Goal: Use online tool/utility: Use online tool/utility

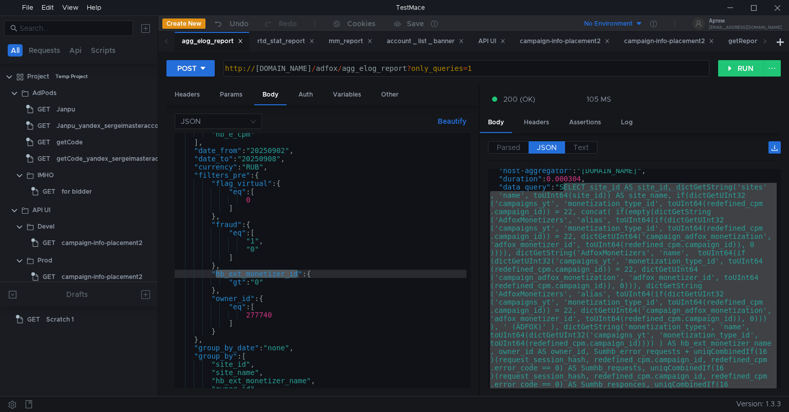
scroll to position [60, 0]
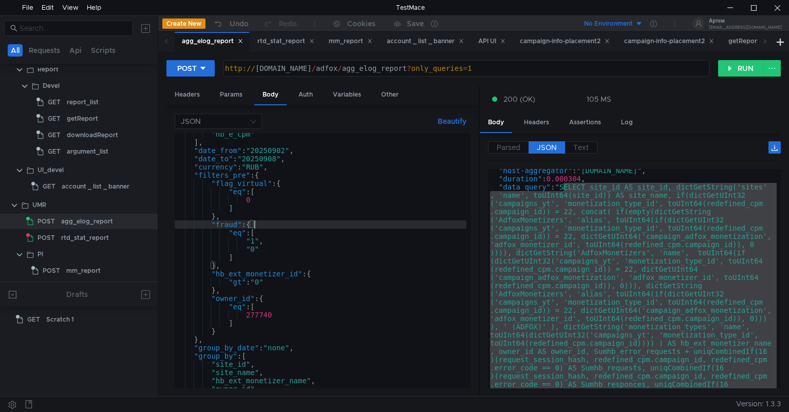
click at [322, 228] on div ""hb_e_cpm" ] , "date_from" : "20250902" , "date_to" : "20250908" , "currency" :…" at bounding box center [321, 266] width 292 height 272
type textarea ""fraud": {"
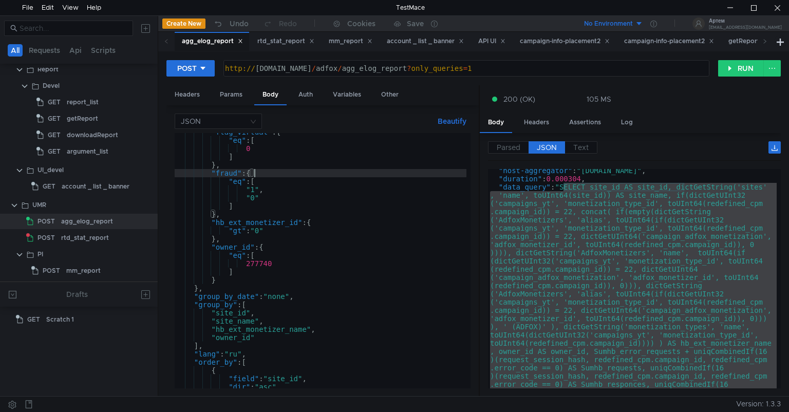
scroll to position [150, 0]
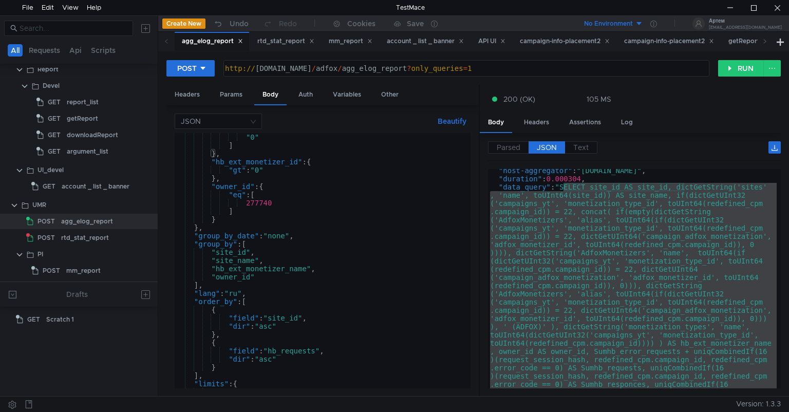
scroll to position [229, 0]
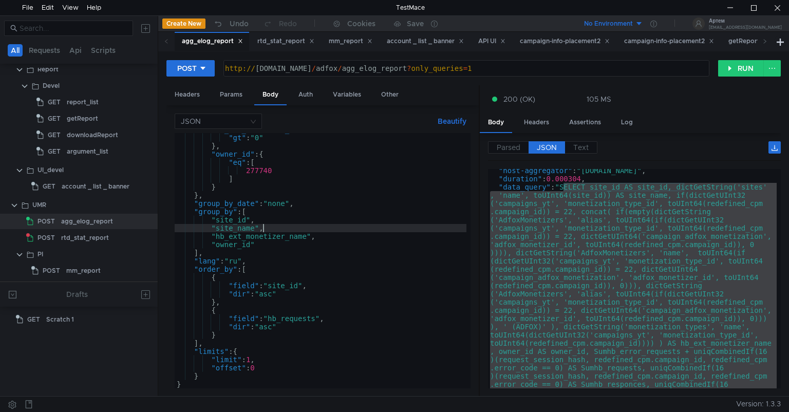
click at [272, 228] on div ""hb_ext_monetizer_id" : { "gt" : "0" } , "owner_id" : { "eq" : [ 277740 ] } } ,…" at bounding box center [321, 261] width 292 height 272
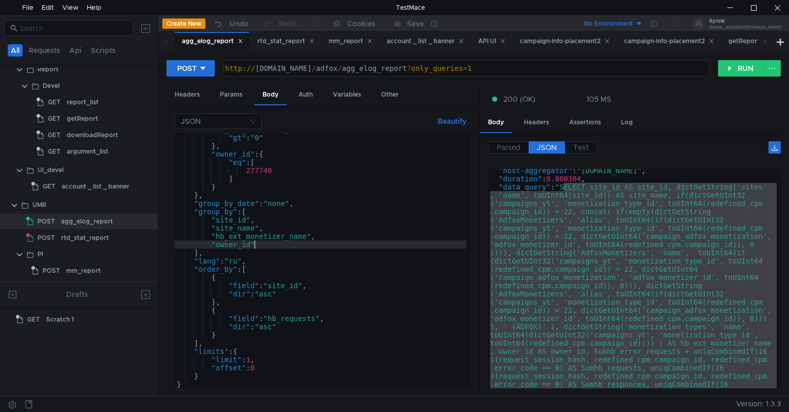
click at [263, 244] on div ""hb_ext_monetizer_id" : { "gt" : "0" } , "owner_id" : { "eq" : [ 277740 ] } } ,…" at bounding box center [321, 261] width 292 height 272
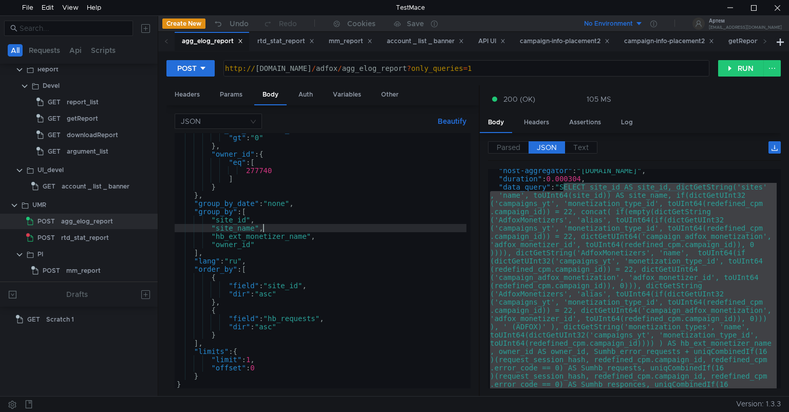
click at [266, 230] on div ""hb_ext_monetizer_id" : { "gt" : "0" } , "owner_id" : { "eq" : [ 277740 ] } } ,…" at bounding box center [321, 261] width 292 height 272
type textarea ""site_name","
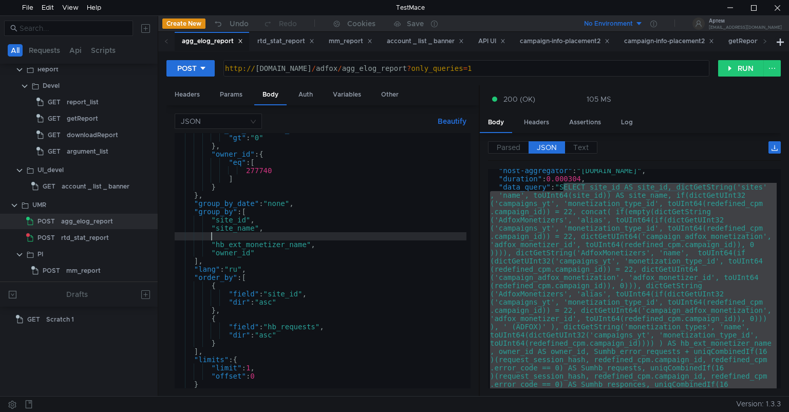
scroll to position [0, 2]
paste textarea ""place_name","
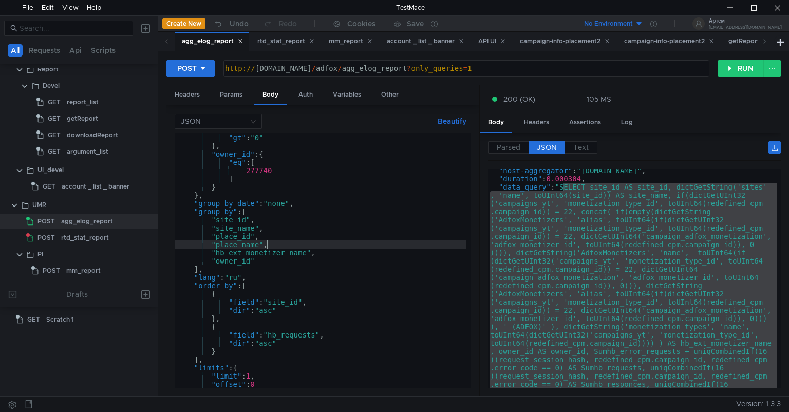
click at [265, 209] on div ""hb_ext_monetizer_id" : { "gt" : "0" } , "owner_id" : { "eq" : [ 277740 ] } } ,…" at bounding box center [321, 261] width 292 height 272
click at [269, 241] on div ""hb_ext_monetizer_id" : { "gt" : "0" } , "owner_id" : { "eq" : [ 277740 ] } } ,…" at bounding box center [321, 261] width 292 height 272
click at [265, 209] on div ""hb_ext_monetizer_id" : { "gt" : "0" } , "owner_id" : { "eq" : [ 277740 ] } } ,…" at bounding box center [321, 261] width 292 height 272
type textarea ""group_by": ["
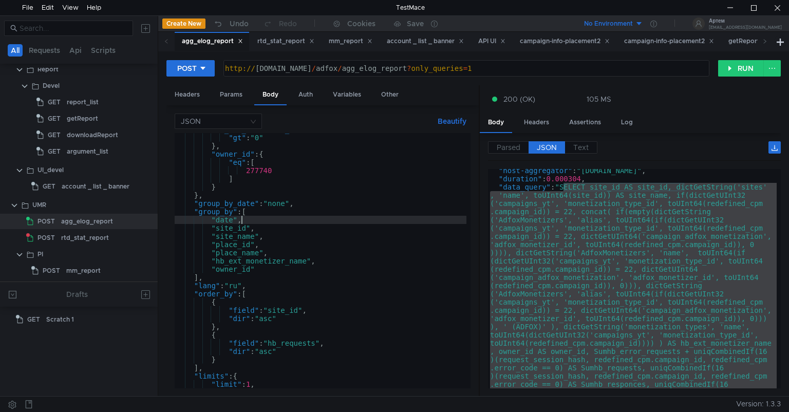
scroll to position [0, 4]
type textarea ""date","
click at [736, 61] on button "RUN" at bounding box center [741, 68] width 46 height 16
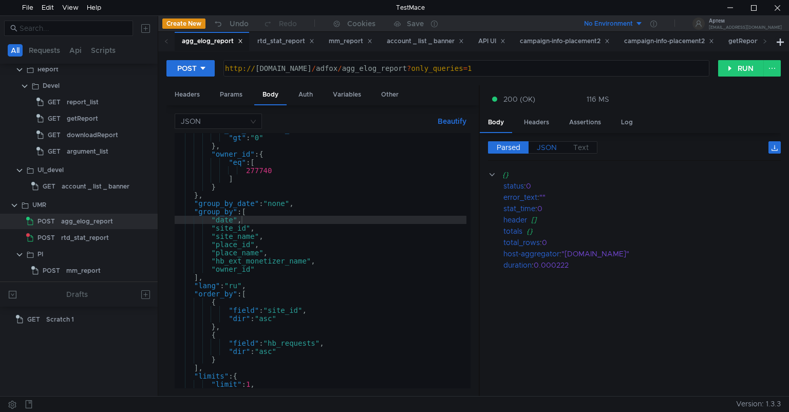
click at [546, 152] on label "JSON" at bounding box center [547, 147] width 36 height 12
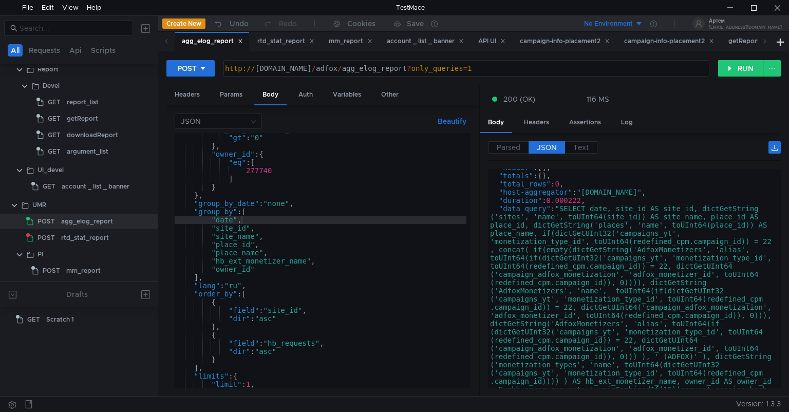
scroll to position [38, 0]
type textarea ""data_query": "SELECT date, site_id AS site_id, dictGetString('sites', 'name', …"
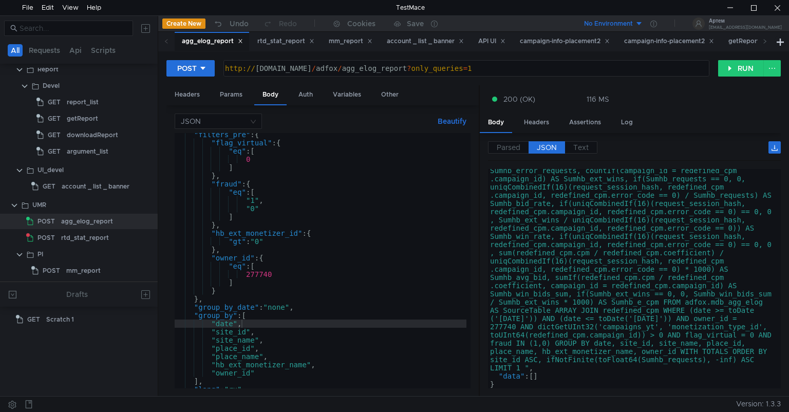
scroll to position [125, 0]
click at [363, 275] on div ""filters_pre" : { "flag_virtual" : { "eq" : [ 0 ] } , "fraud" : { "eq" : [ "1" …" at bounding box center [321, 266] width 292 height 272
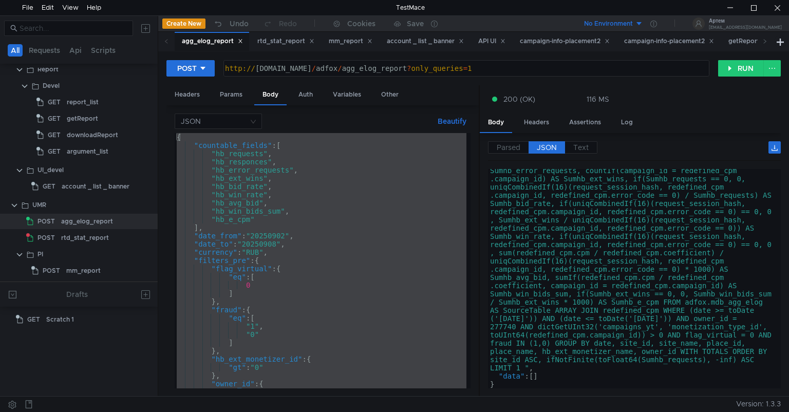
scroll to position [0, 1]
paste textarea
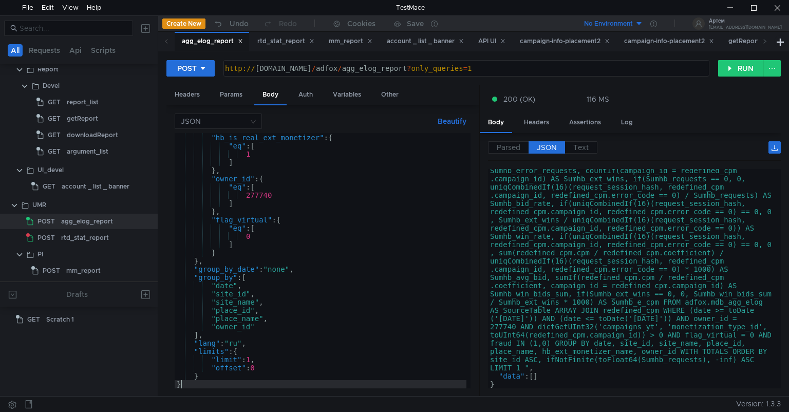
type textarea "}"
click at [737, 67] on button "RUN" at bounding box center [741, 68] width 46 height 16
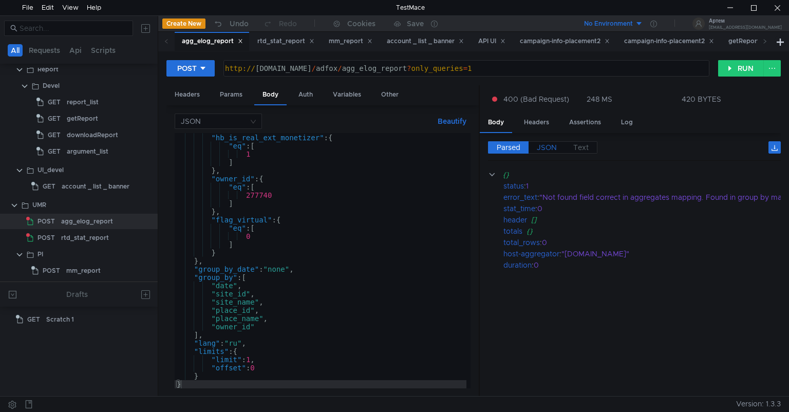
click at [544, 143] on span "JSON" at bounding box center [547, 147] width 20 height 9
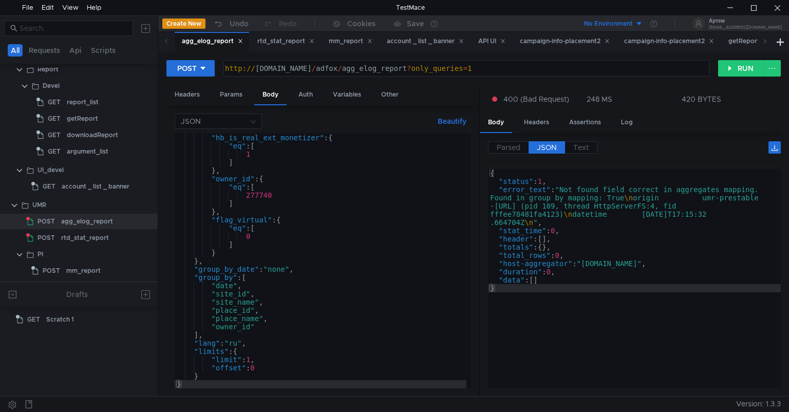
type textarea ""error_text": "Not found field correct in aggregates mapping. Found in group by…"
click at [649, 189] on div "{ "status" : 1 , "error_text" : "Not found field correct in aggregates mapping.…" at bounding box center [634, 287] width 293 height 236
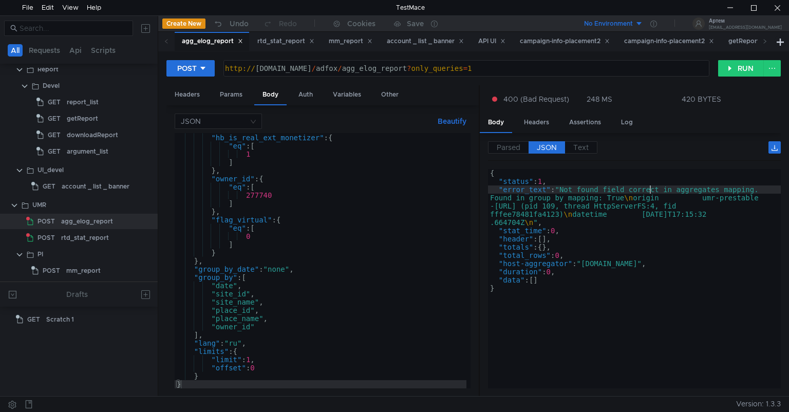
click at [649, 189] on div "{ "status" : 1 , "error_text" : "Not found field correct in aggregates mapping.…" at bounding box center [634, 287] width 293 height 236
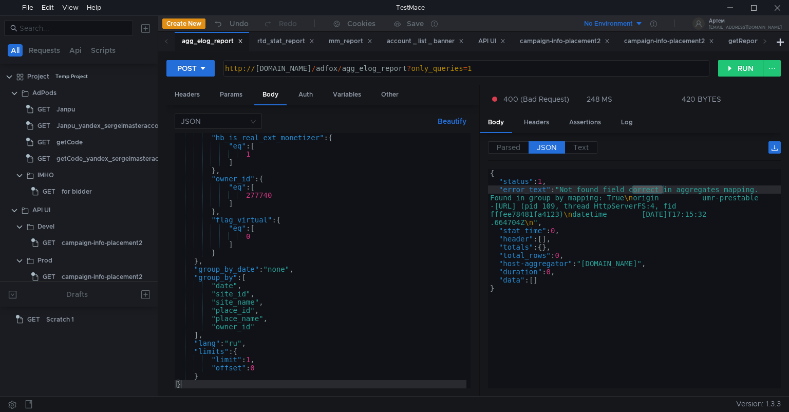
scroll to position [188, 0]
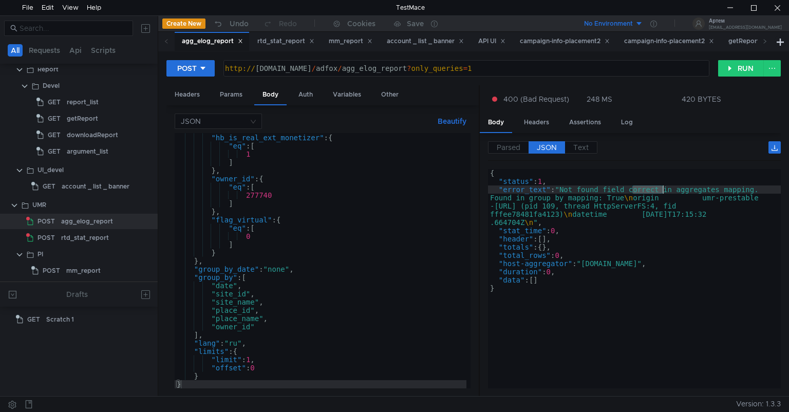
click at [357, 248] on div "} , "hb_is_real_ext_monetizer" : { "eq" : [ 1 ] } , "owner_id" : { "eq" : [ 277…" at bounding box center [321, 261] width 292 height 272
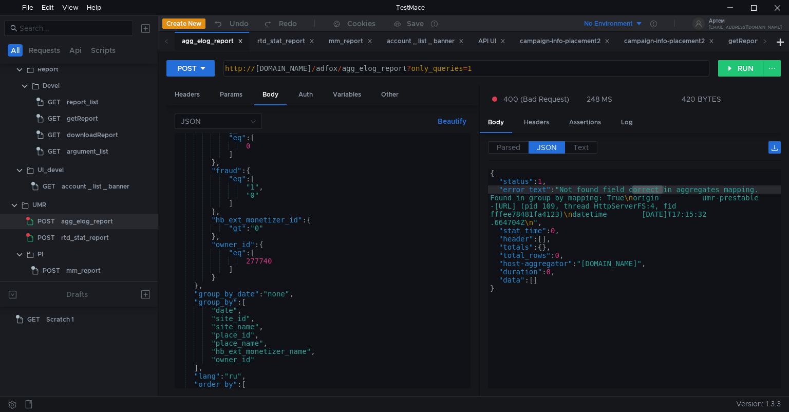
scroll to position [140, 0]
click at [284, 215] on div ""eq" : [ 0 ] } , "fraud" : { "eq" : [ "1" , "0" ] } , "hb_ext_monetizer_id" : {…" at bounding box center [321, 269] width 292 height 272
click at [274, 220] on div ""eq" : [ 0 ] } , "fraud" : { "eq" : [ "1" , "0" ] } , "hb_ext_monetizer_id" : {…" at bounding box center [321, 269] width 292 height 272
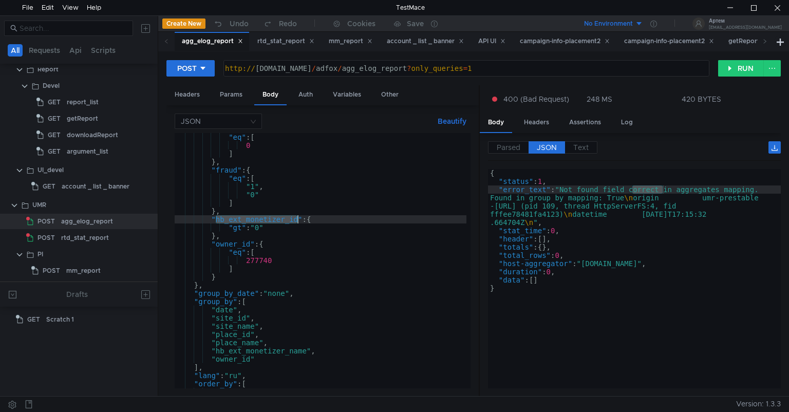
click at [274, 220] on div ""eq" : [ 0 ] } , "fraud" : { "eq" : [ "1" , "0" ] } , "hb_ext_monetizer_id" : {…" at bounding box center [321, 269] width 292 height 272
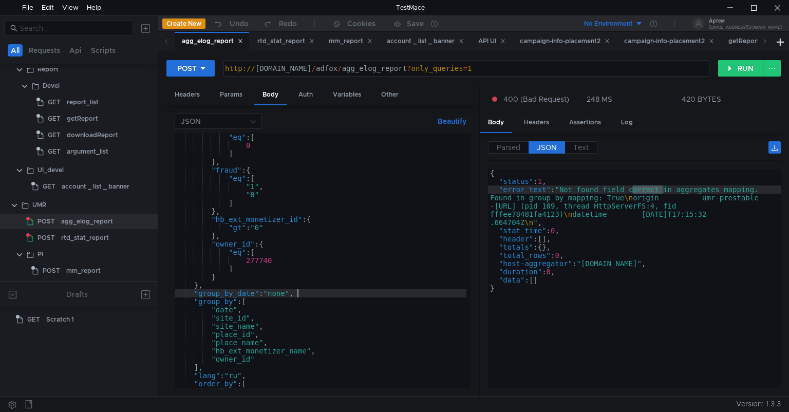
click at [394, 296] on div ""eq" : [ 0 ] } , "fraud" : { "eq" : [ "1" , "0" ] } , "hb_ext_monetizer_id" : {…" at bounding box center [321, 269] width 292 height 272
click at [390, 280] on div ""eq" : [ 0 ] } , "fraud" : { "eq" : [ "1" , "0" ] } , "hb_ext_monetizer_id" : {…" at bounding box center [321, 269] width 292 height 272
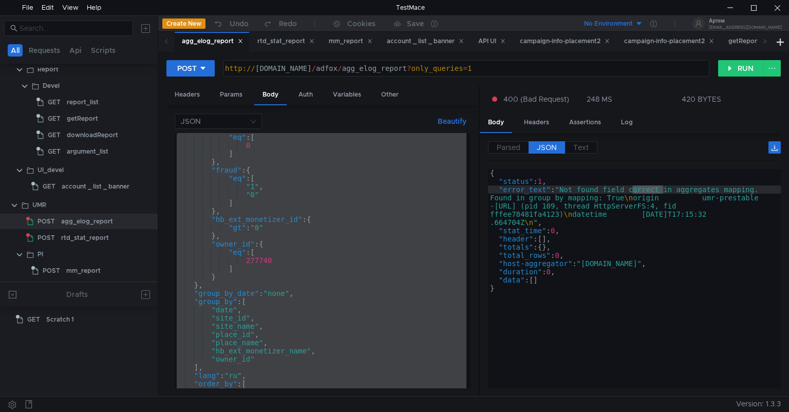
paste textarea
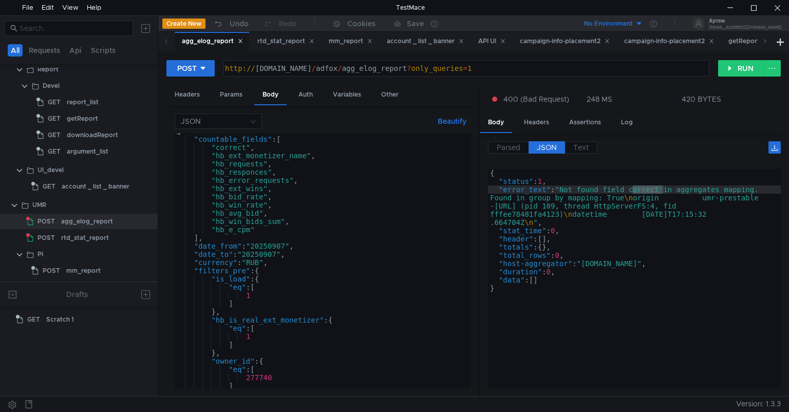
scroll to position [0, 0]
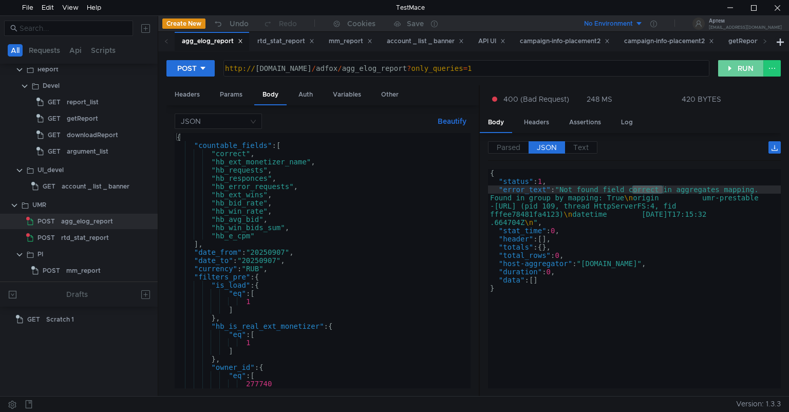
click at [722, 69] on button "RUN" at bounding box center [741, 68] width 46 height 16
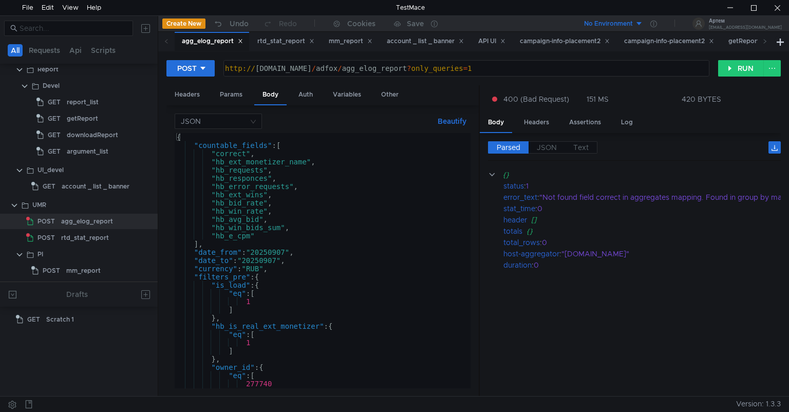
type textarea ""correct","
click at [234, 152] on div "{ "countable_fields" : [ "correct" , "hb_ext_monetizer_name" , "hb_requests" , …" at bounding box center [321, 269] width 292 height 272
click at [261, 150] on div "{ "countable_fields" : [ "correct" , "hb_ext_monetizer_name" , "hb_requests" , …" at bounding box center [321, 269] width 292 height 272
drag, startPoint x: 260, startPoint y: 150, endPoint x: 161, endPoint y: 154, distance: 99.3
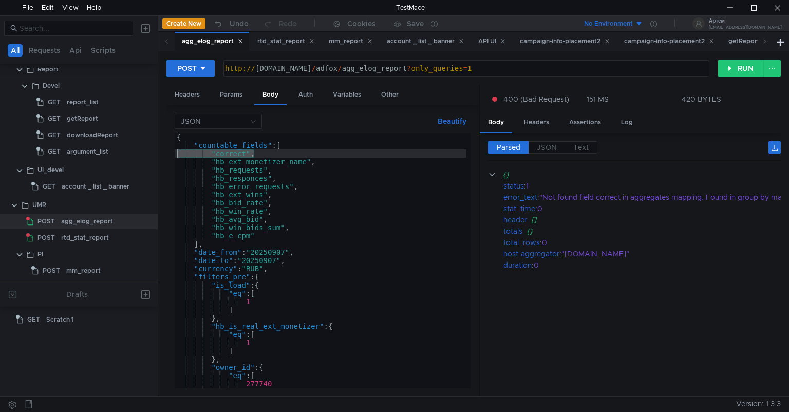
click at [161, 154] on div "POST http:// umr-pre.yandex-team.ru / adfox / agg_elog_report ? only_queries = …" at bounding box center [473, 223] width 631 height 345
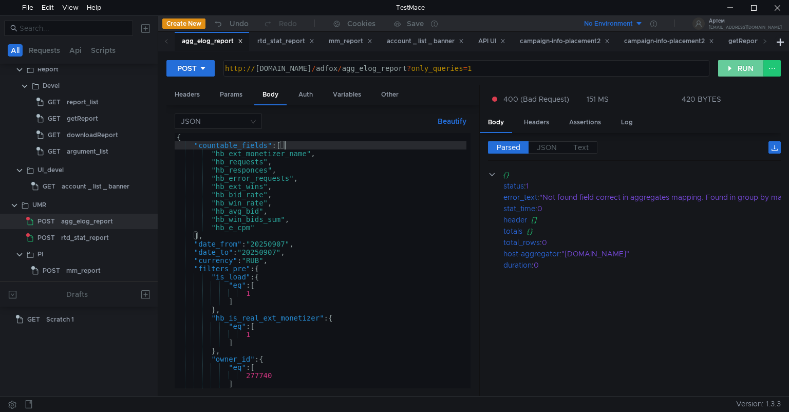
click at [736, 67] on button "RUN" at bounding box center [741, 68] width 46 height 16
click at [730, 68] on button "RUN" at bounding box center [741, 68] width 46 height 16
type textarea ""hb_ext_monetizer_name","
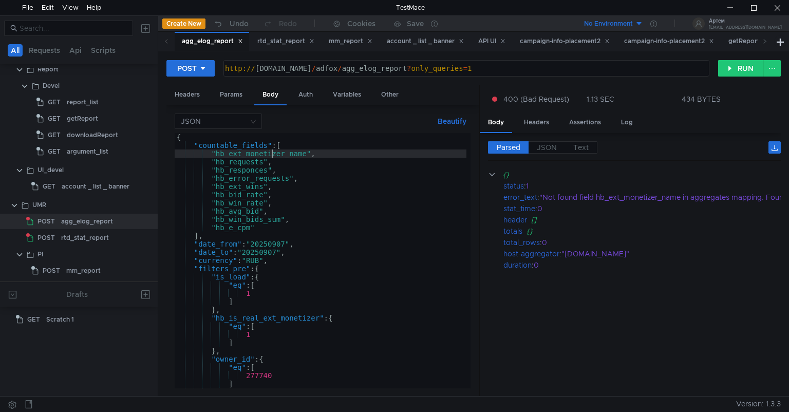
click at [270, 156] on div "{ "countable_fields" : [ "hb_ext_monetizer_name" , "hb_requests" , "hb_responce…" at bounding box center [321, 269] width 292 height 272
click at [316, 155] on div "{ "countable_fields" : [ "hb_ext_monetizer_name" , "hb_requests" , "hb_responce…" at bounding box center [321, 269] width 292 height 272
drag, startPoint x: 311, startPoint y: 153, endPoint x: 212, endPoint y: 150, distance: 99.2
click at [212, 150] on div "{ "countable_fields" : [ "hb_ext_monetizer_name" , "hb_requests" , "hb_responce…" at bounding box center [321, 269] width 292 height 272
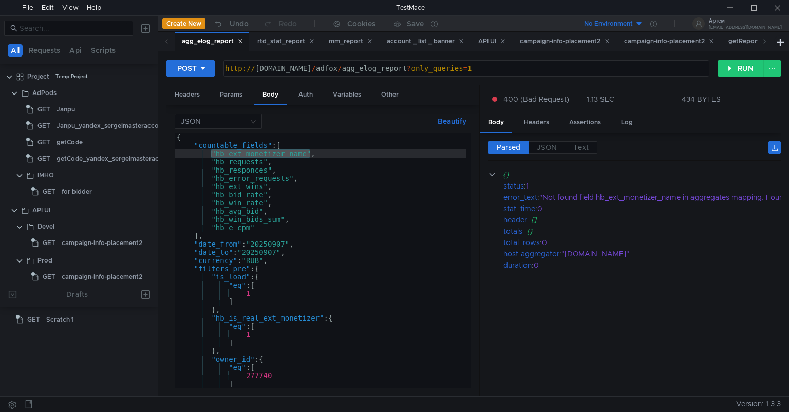
scroll to position [242, 0]
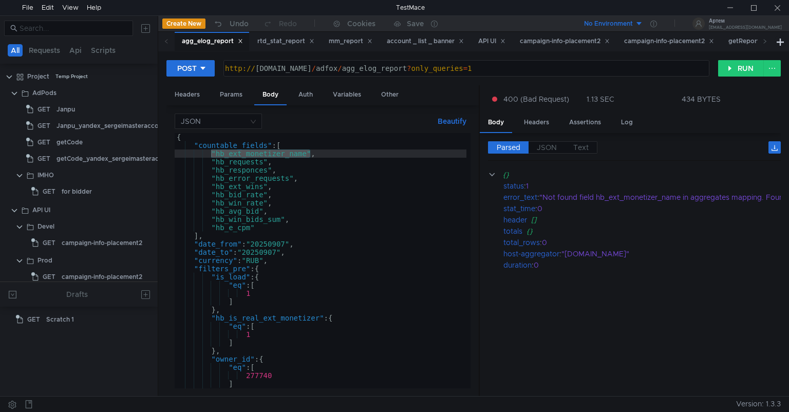
scroll to position [242, 0]
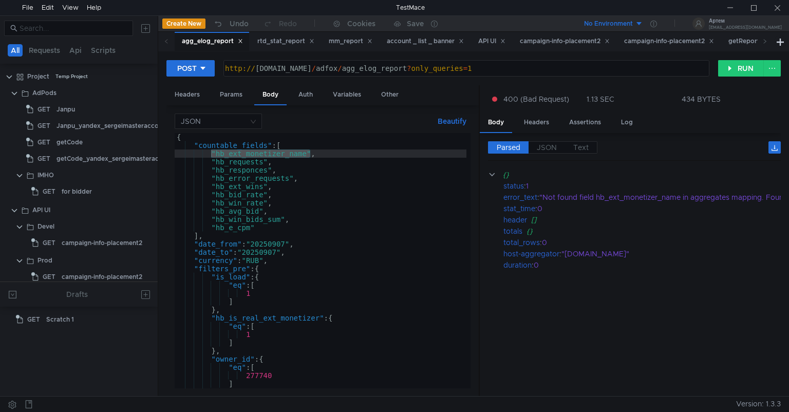
scroll to position [242, 0]
